Goal: Check status: Check status

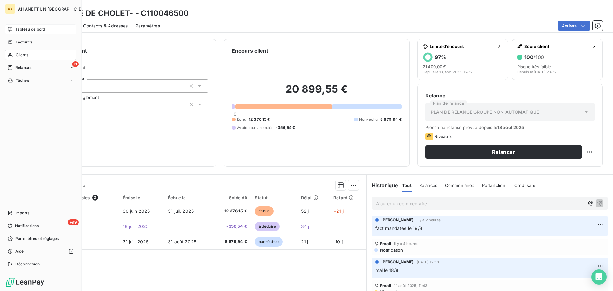
click at [33, 27] on span "Tableau de bord" at bounding box center [30, 29] width 30 height 6
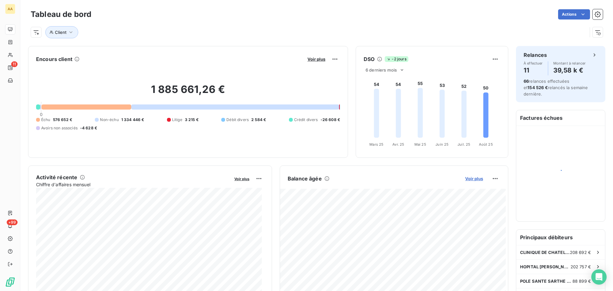
click at [469, 178] on span "Voir plus" at bounding box center [474, 178] width 18 height 5
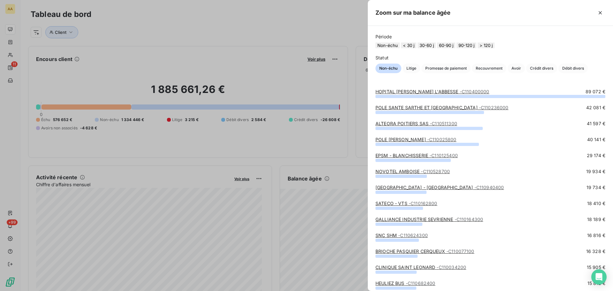
click at [454, 47] on button "60-90 j" at bounding box center [446, 45] width 18 height 6
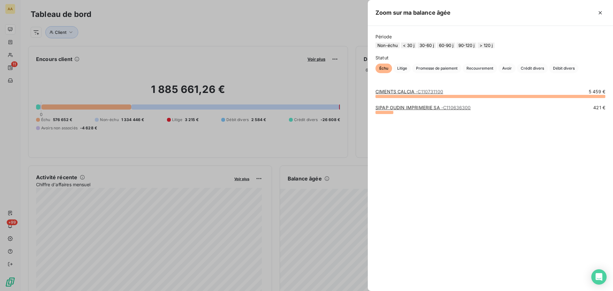
click at [428, 46] on button "30-60 j" at bounding box center [427, 45] width 18 height 6
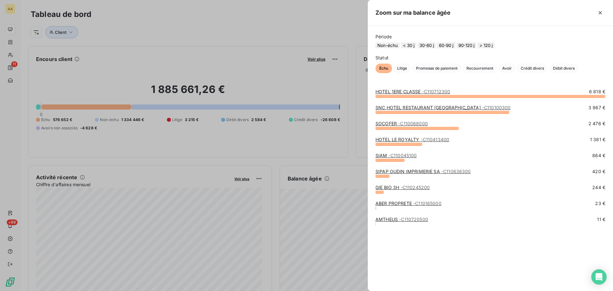
click at [414, 48] on button "< 30 j" at bounding box center [408, 45] width 15 height 6
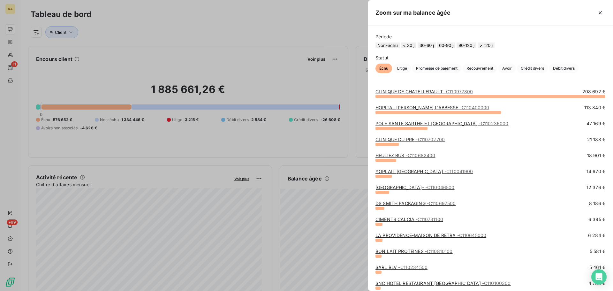
click at [389, 48] on button "Non-échu" at bounding box center [387, 45] width 24 height 6
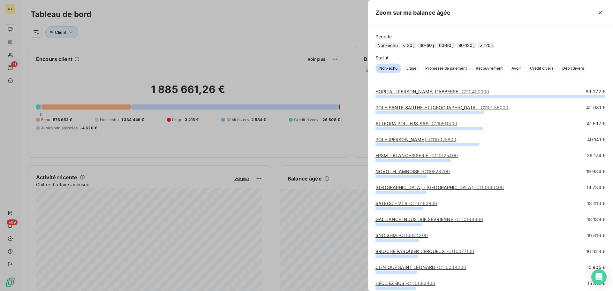
click at [413, 48] on button "< 30 j" at bounding box center [408, 45] width 15 height 6
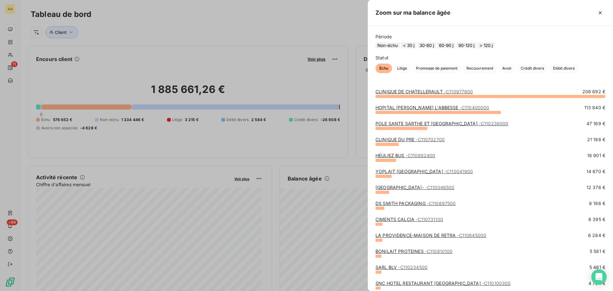
click at [99, 77] on div at bounding box center [306, 145] width 613 height 291
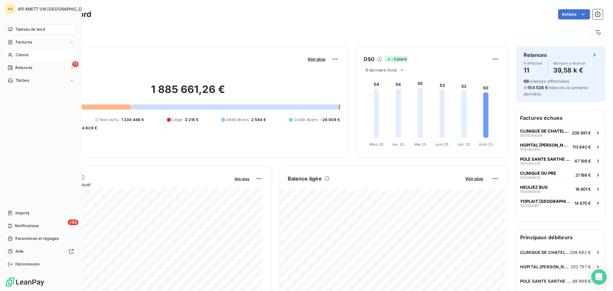
click at [21, 55] on span "Clients" at bounding box center [22, 55] width 13 height 6
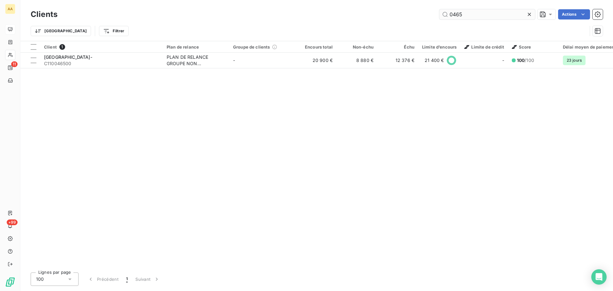
drag, startPoint x: 485, startPoint y: 17, endPoint x: 439, endPoint y: 12, distance: 46.2
click at [439, 12] on input "0465" at bounding box center [487, 14] width 96 height 10
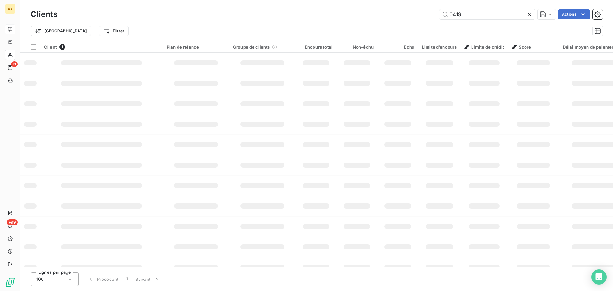
type input "0419"
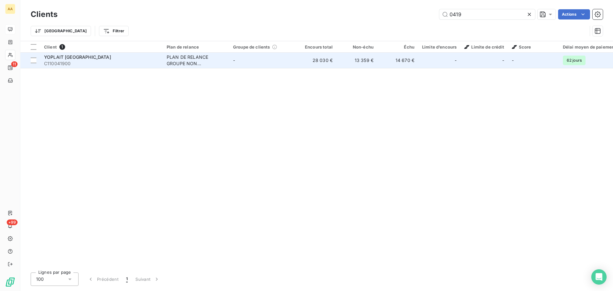
click at [82, 53] on td "YOPLAIT LE MANS C110041900" at bounding box center [101, 60] width 123 height 15
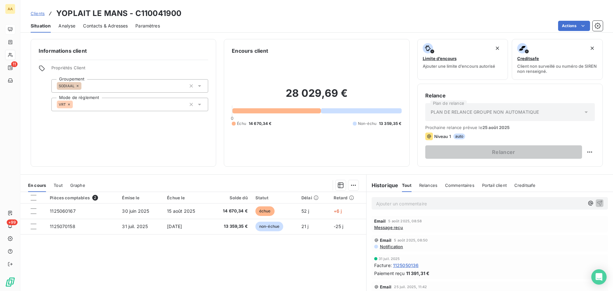
click at [383, 227] on span "Message reçu" at bounding box center [388, 227] width 29 height 5
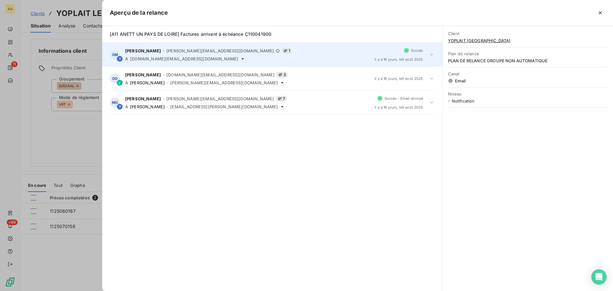
click at [398, 60] on span "[DATE] , le [DATE]" at bounding box center [398, 59] width 49 height 4
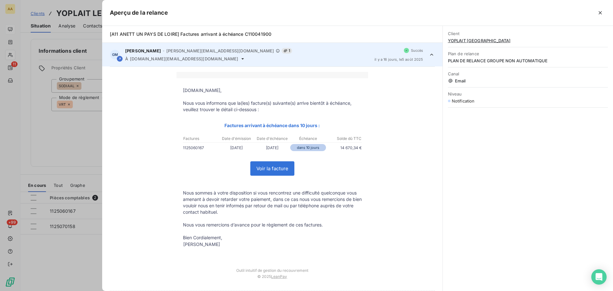
click at [51, 136] on div at bounding box center [306, 145] width 613 height 291
